Goal: Navigation & Orientation: Find specific page/section

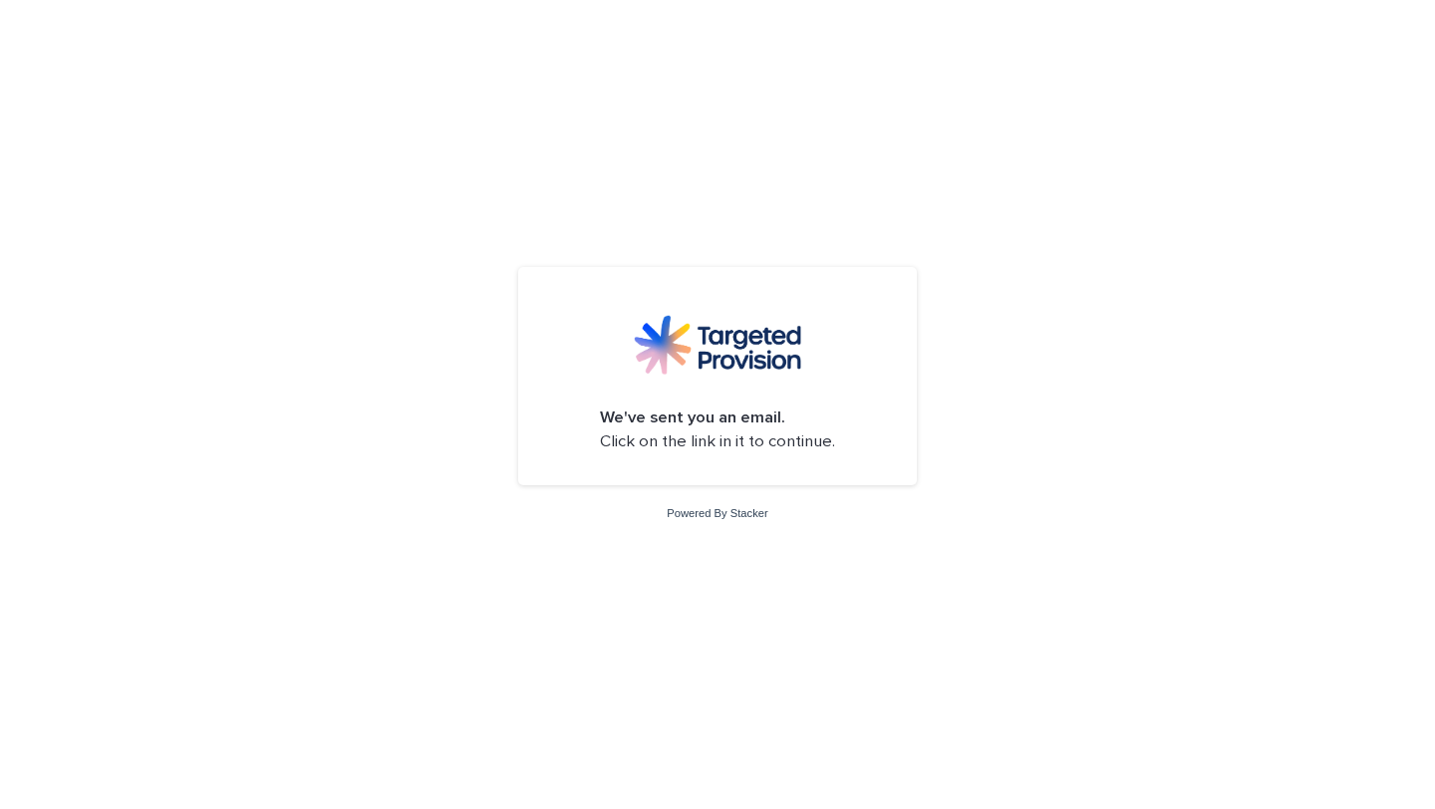
click at [779, 445] on p "We've sent you an email. Click on the link in it to continue." at bounding box center [717, 430] width 235 height 47
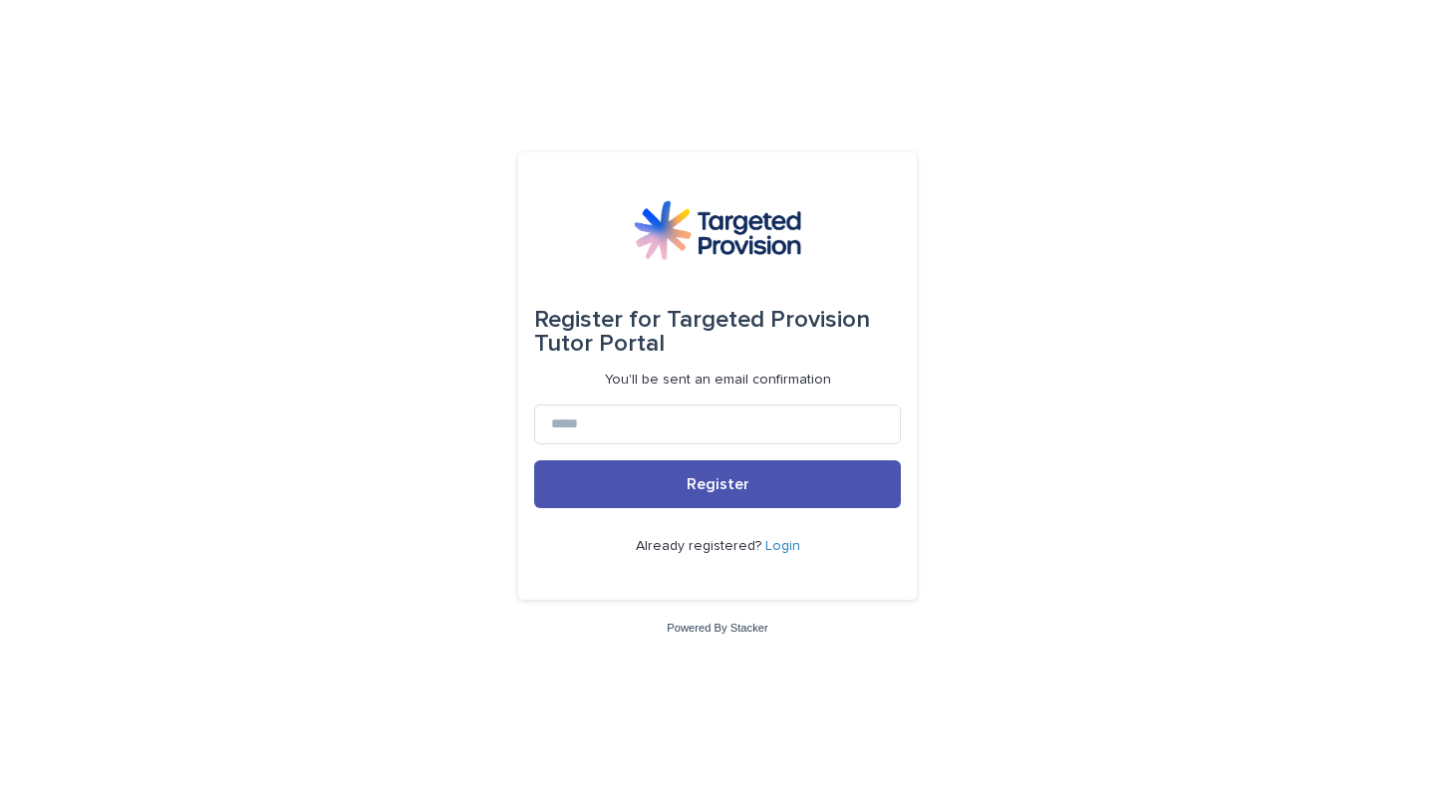
click at [791, 553] on p "Already registered? Login" at bounding box center [718, 546] width 164 height 17
click at [790, 545] on link "Login" at bounding box center [783, 546] width 35 height 14
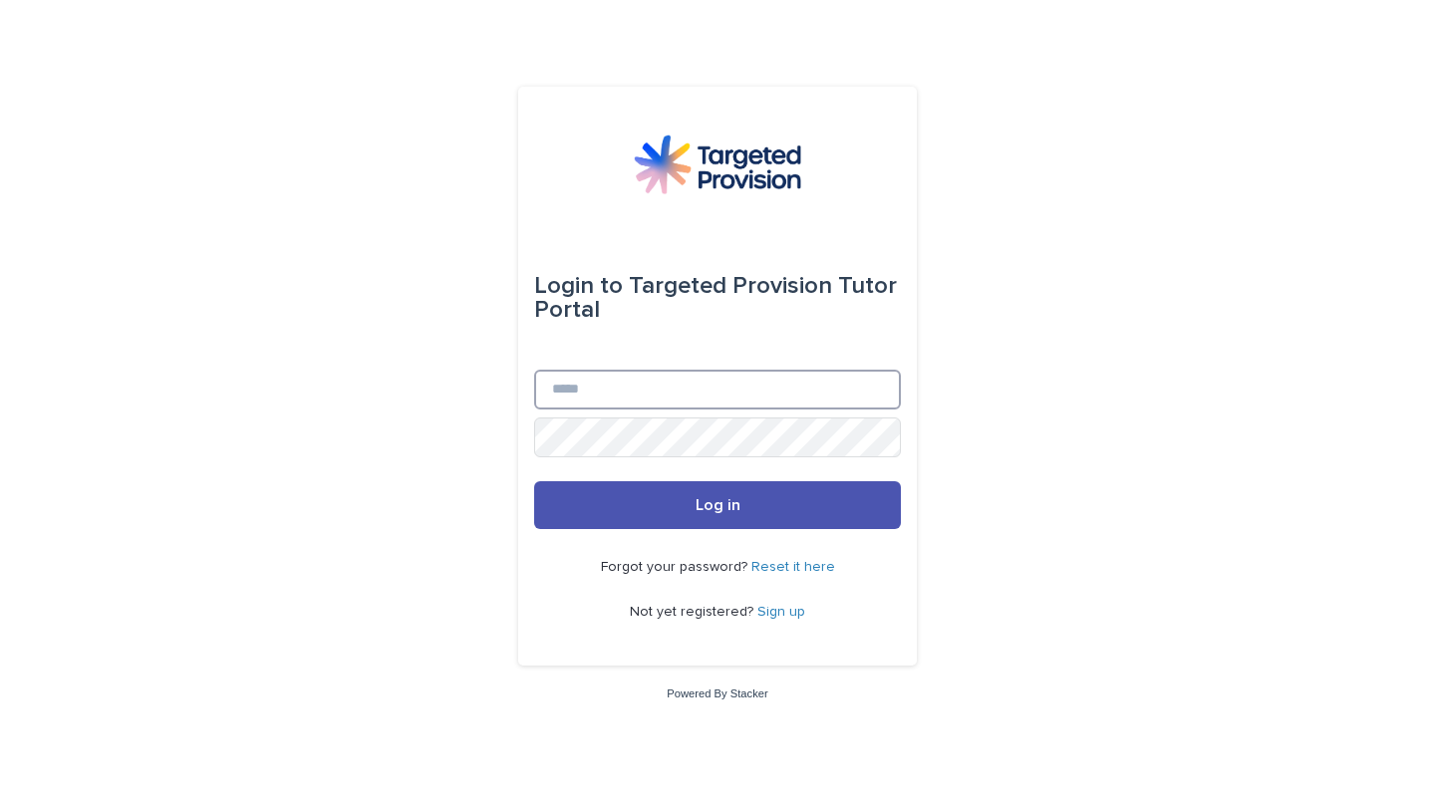
click at [674, 394] on input "Email" at bounding box center [717, 390] width 367 height 40
type input "**********"
click at [534, 481] on button "Log in" at bounding box center [717, 505] width 367 height 48
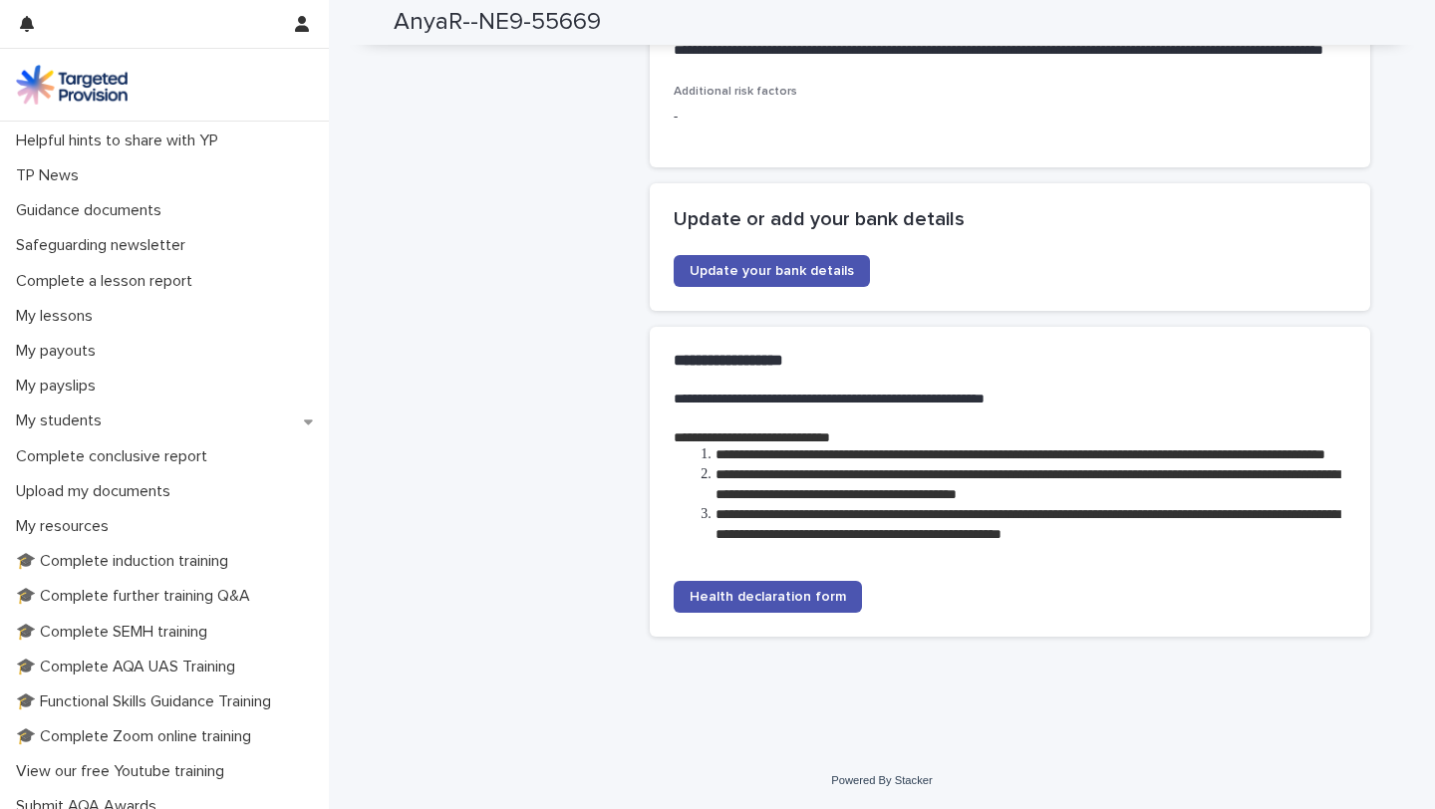
scroll to position [99, 0]
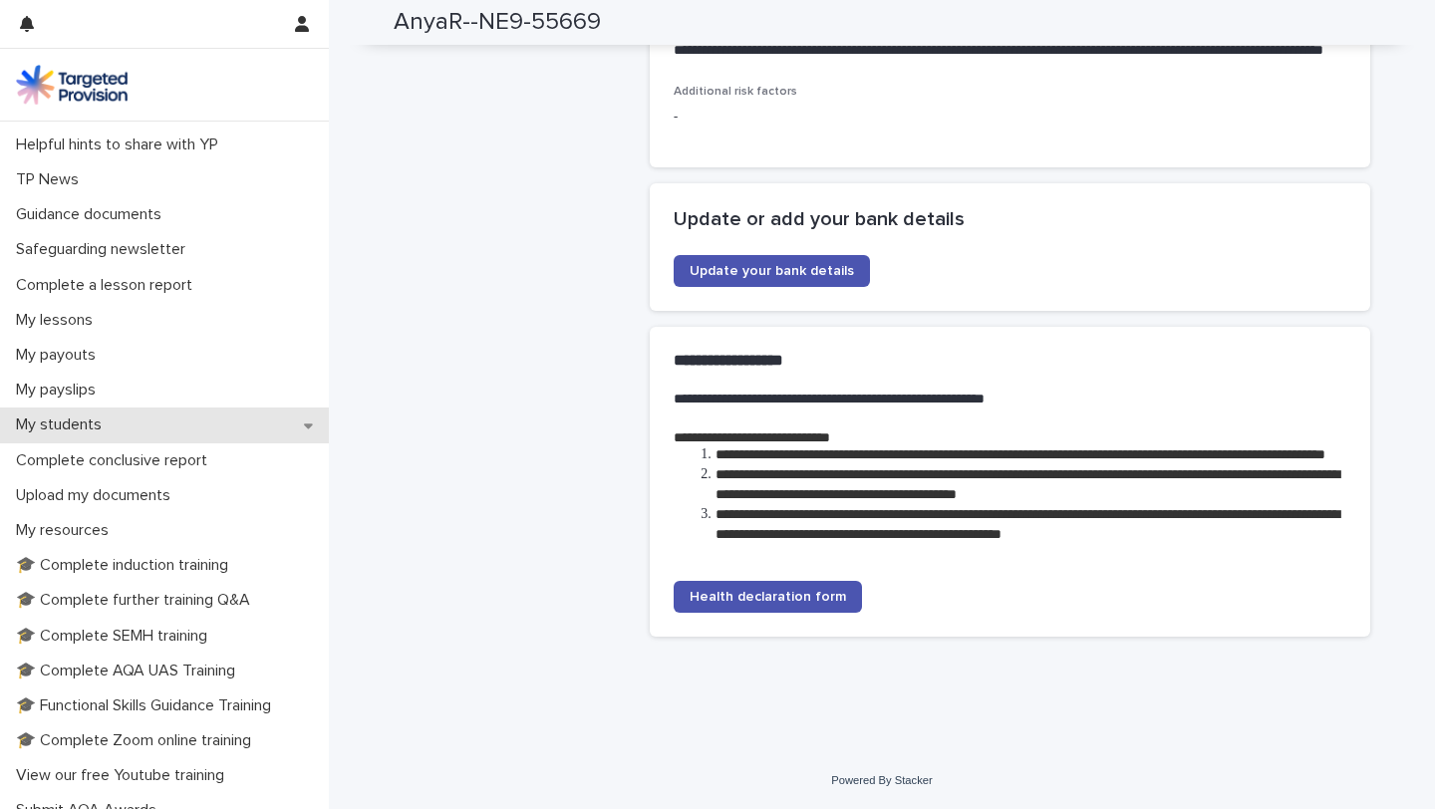
click at [187, 418] on div "My students" at bounding box center [164, 425] width 329 height 35
